Goal: Task Accomplishment & Management: Manage account settings

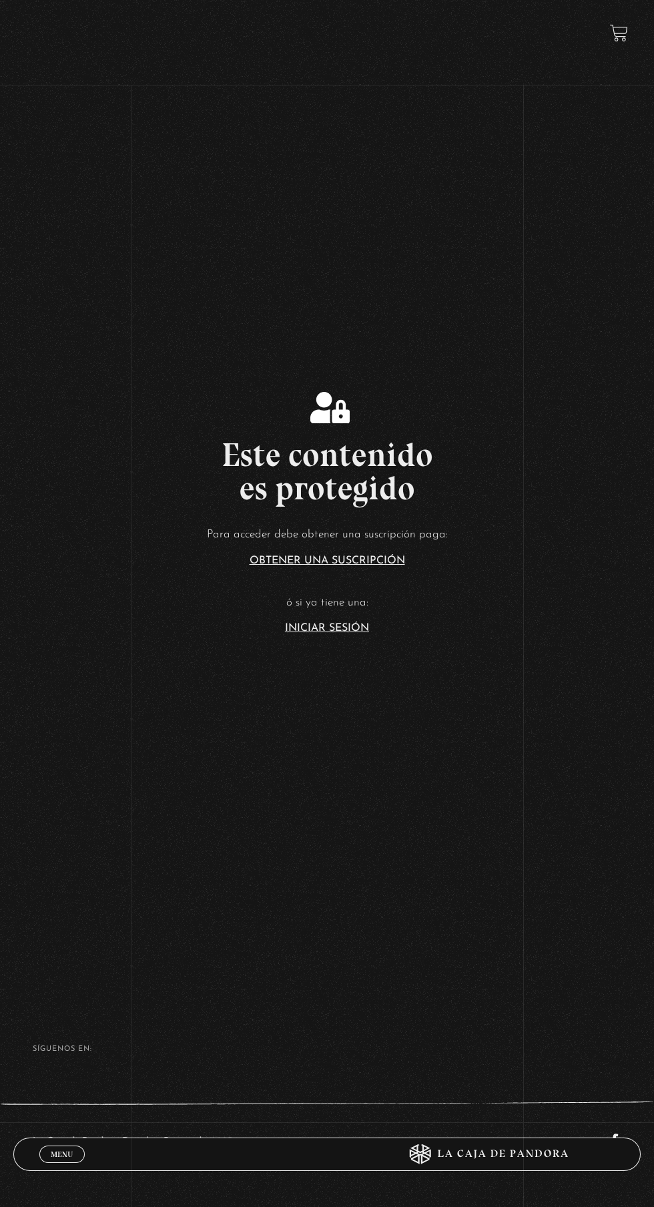
click at [348, 634] on link "Iniciar Sesión" at bounding box center [327, 628] width 84 height 11
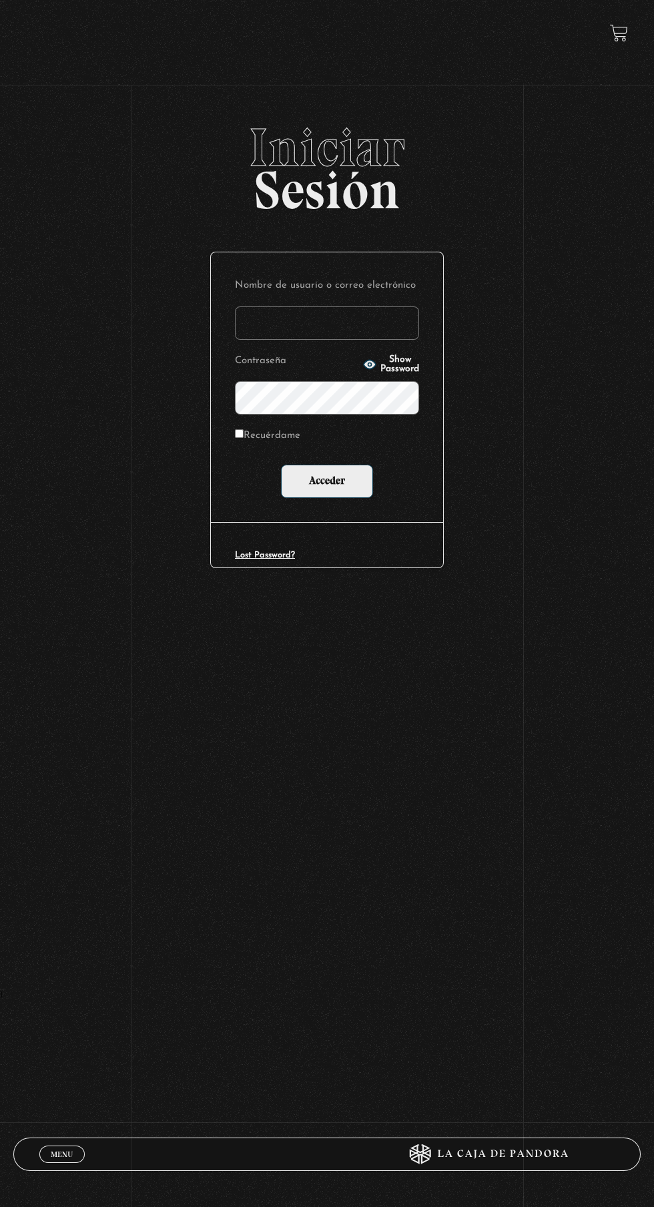
click at [393, 327] on input "Nombre de usuario o correo electrónico" at bounding box center [327, 322] width 184 height 33
type input "lailabigail@gmail.com"
click at [281, 465] on input "Acceder" at bounding box center [327, 481] width 92 height 33
click at [351, 482] on input "Acceder" at bounding box center [327, 481] width 92 height 33
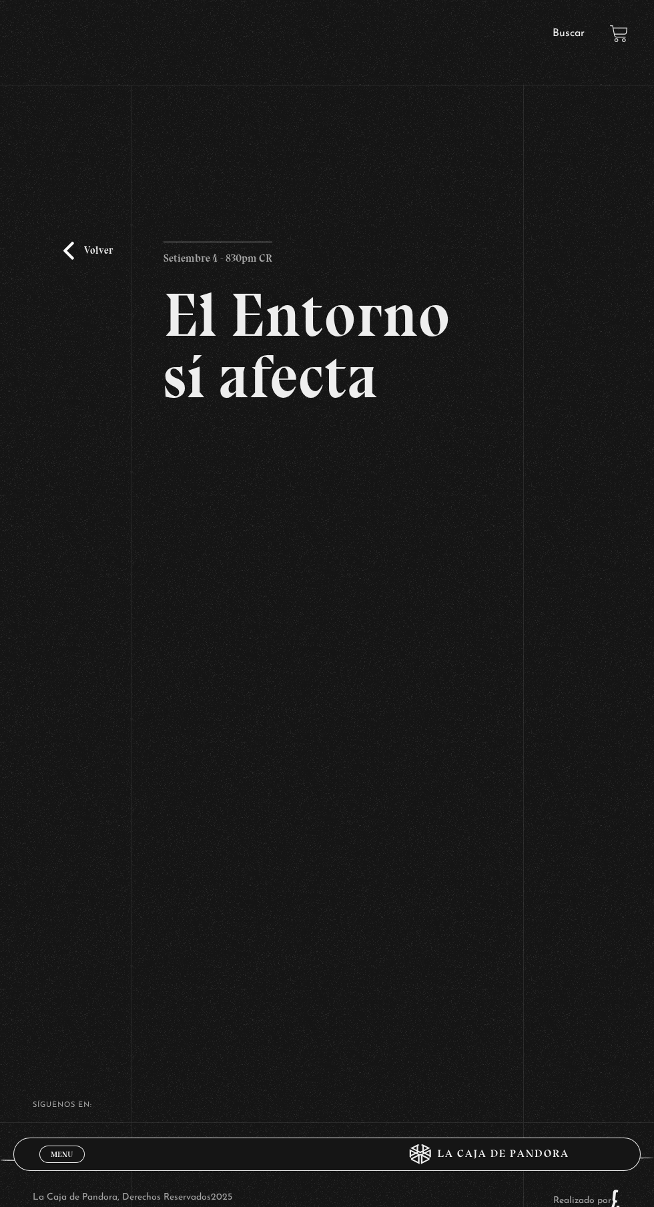
click at [596, 775] on div "Volver Setiembre 4 - 830pm CR El Entorno sí afecta" at bounding box center [327, 571] width 654 height 901
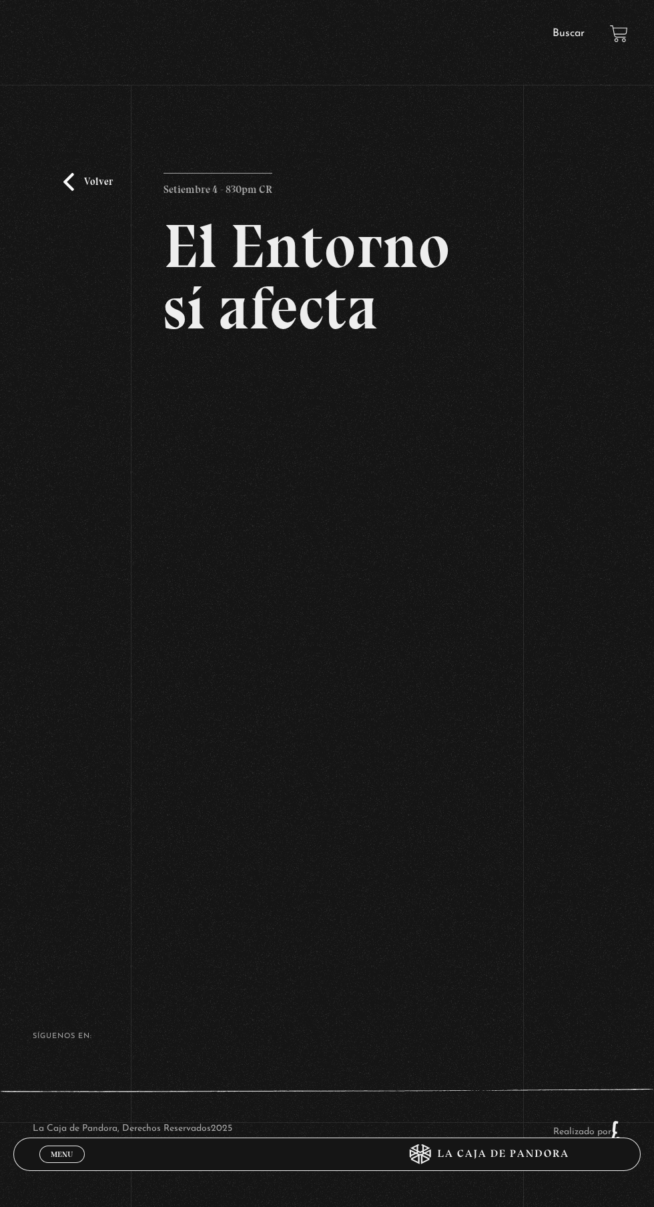
scroll to position [25, 0]
